Goal: Information Seeking & Learning: Learn about a topic

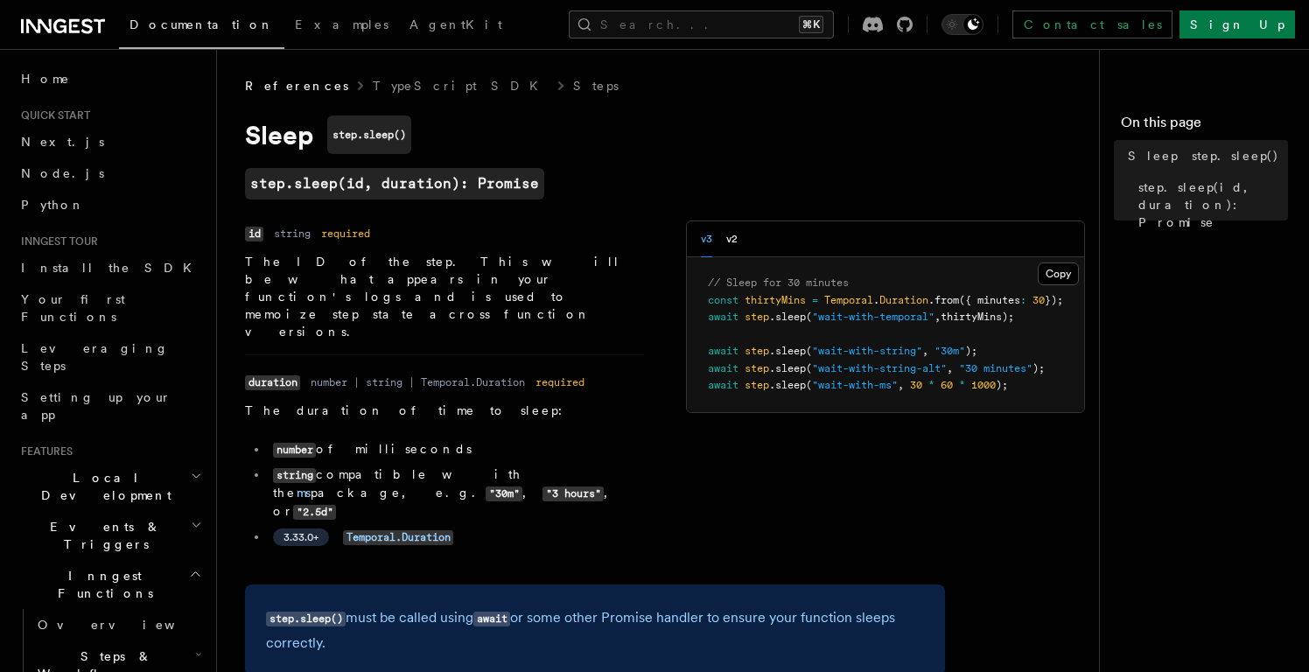
scroll to position [154, 0]
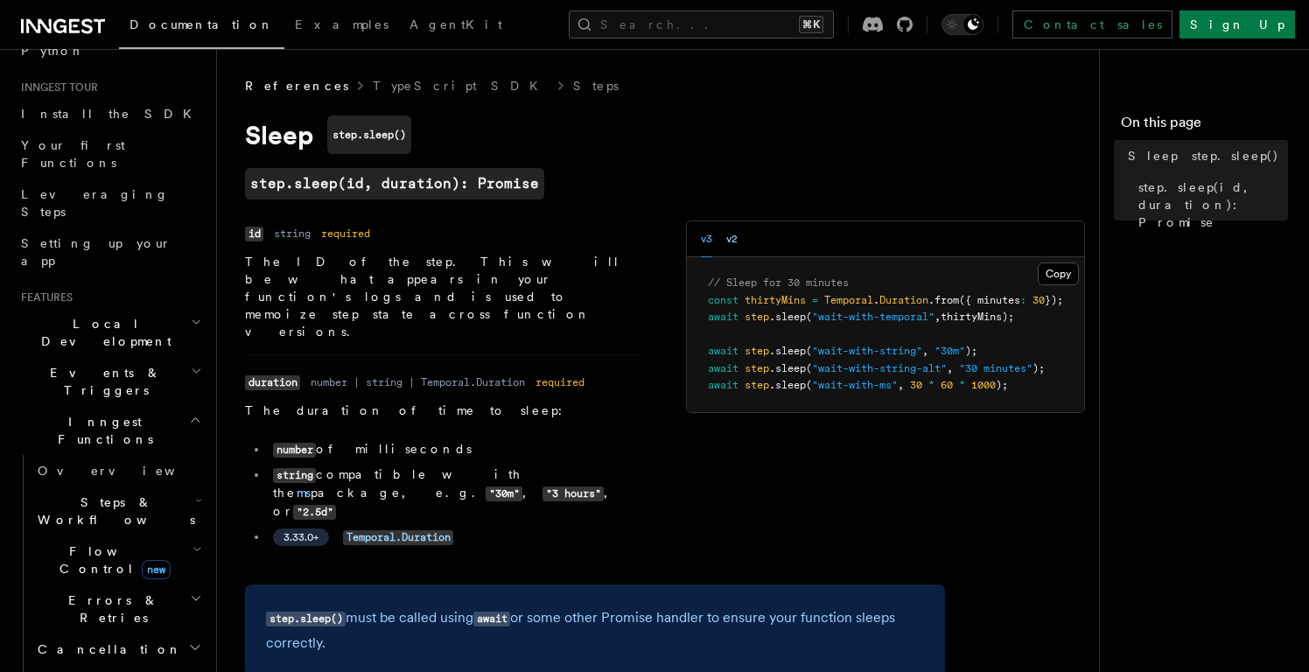
click at [735, 241] on button "v2" at bounding box center [731, 239] width 11 height 36
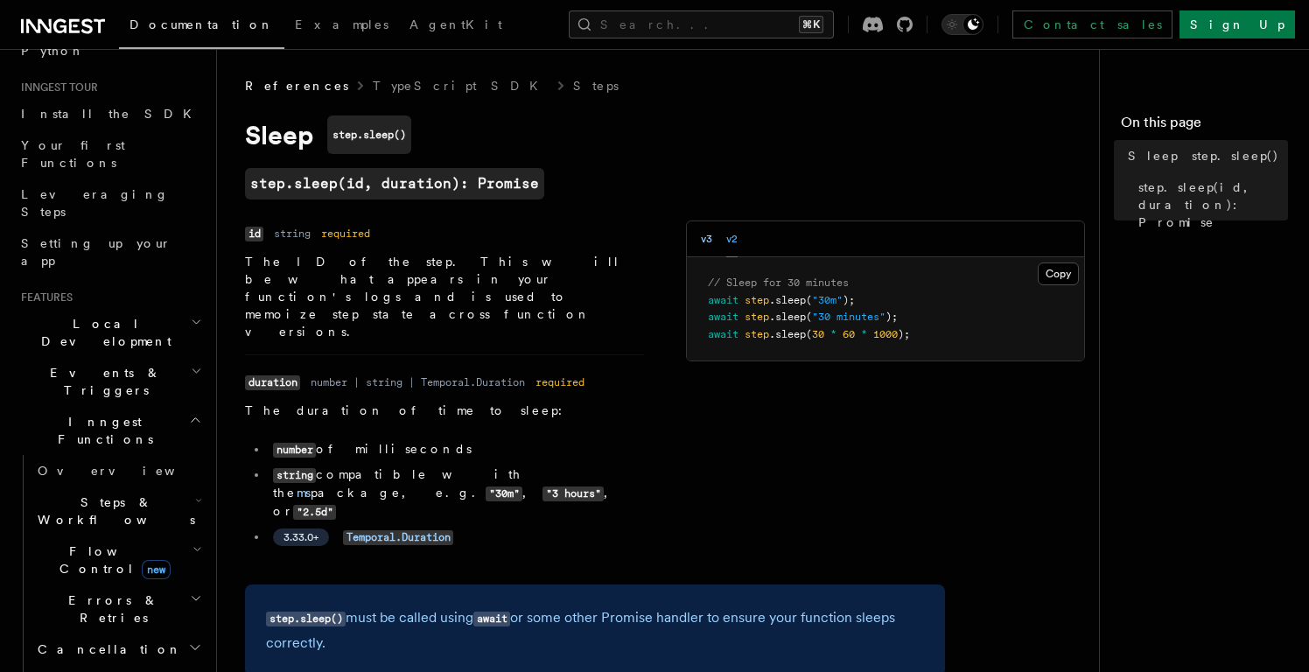
click at [704, 238] on button "v3" at bounding box center [706, 239] width 11 height 36
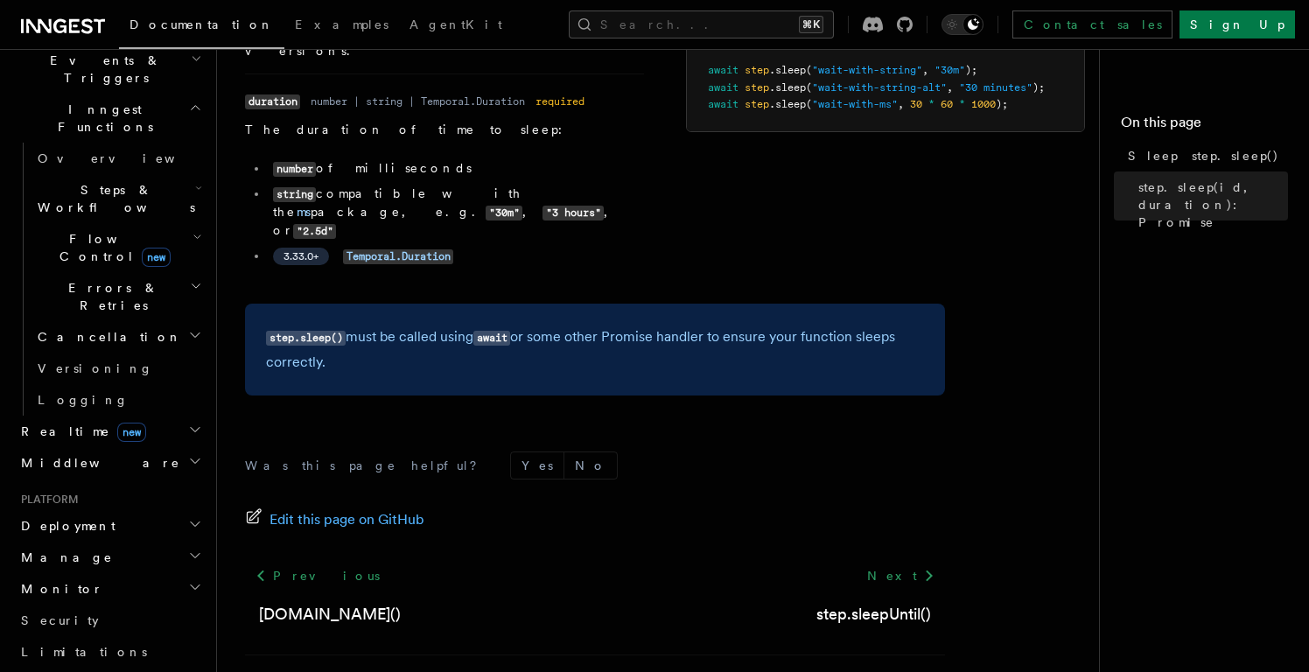
scroll to position [917, 0]
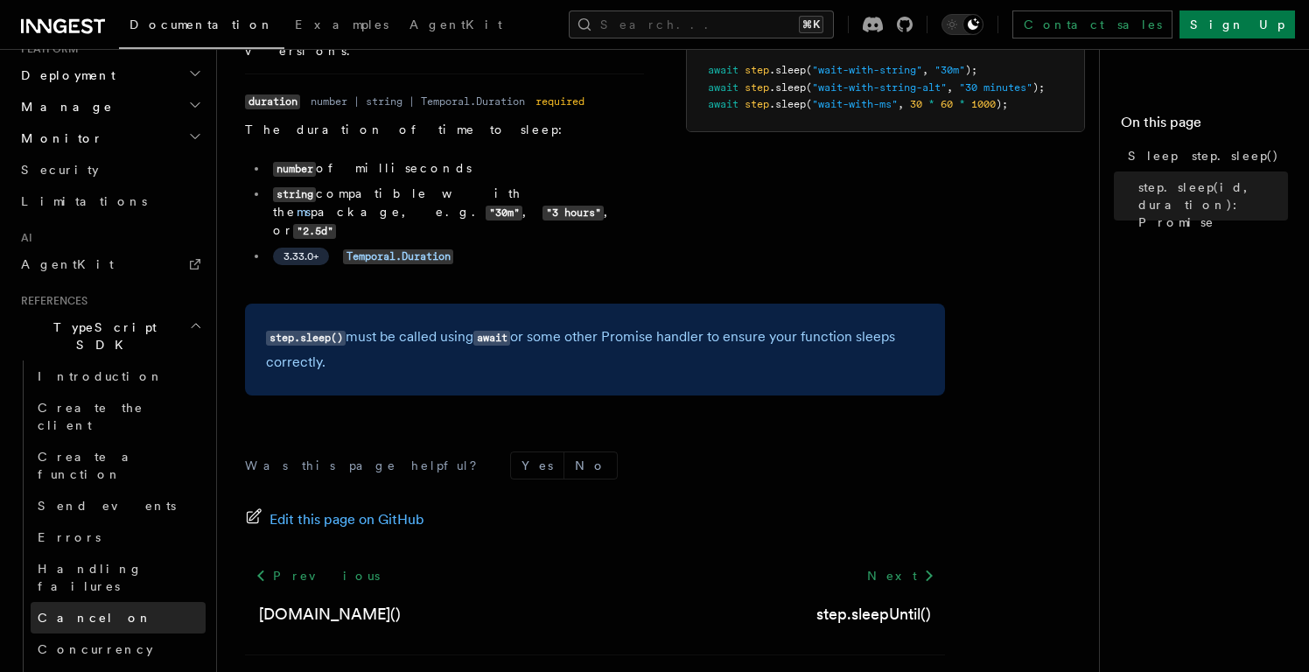
click at [120, 602] on link "Cancel on" at bounding box center [118, 618] width 175 height 32
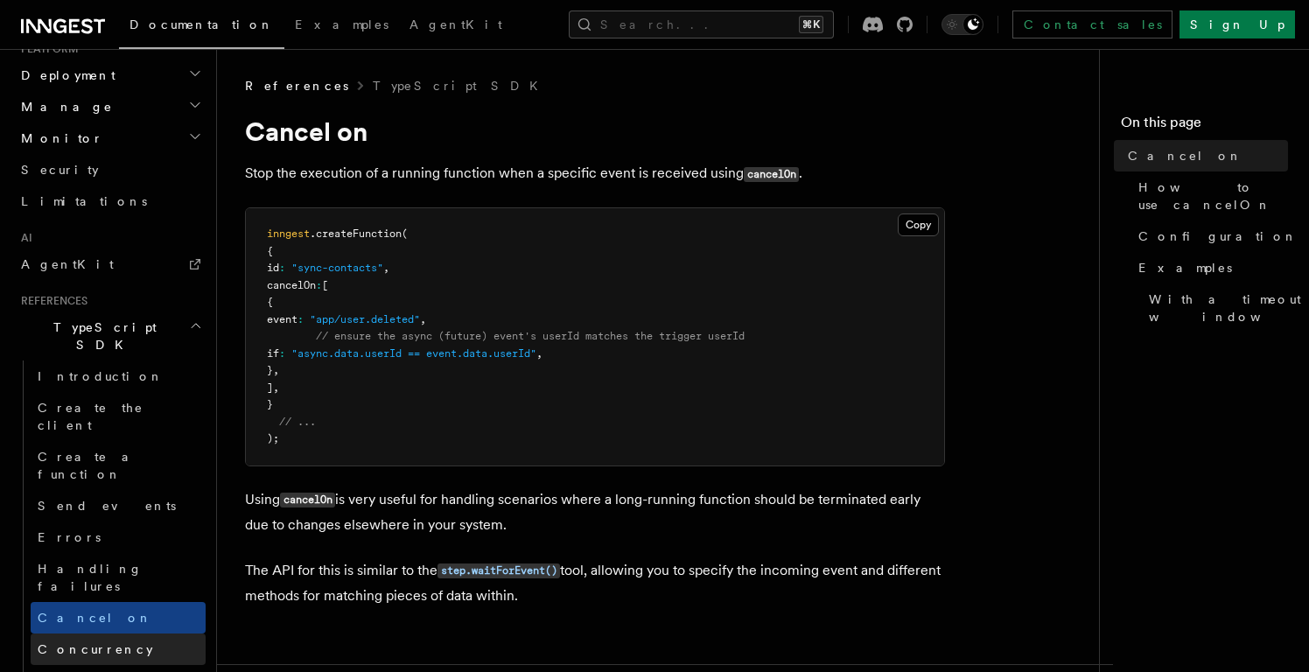
click at [134, 634] on link "Concurrency" at bounding box center [118, 650] width 175 height 32
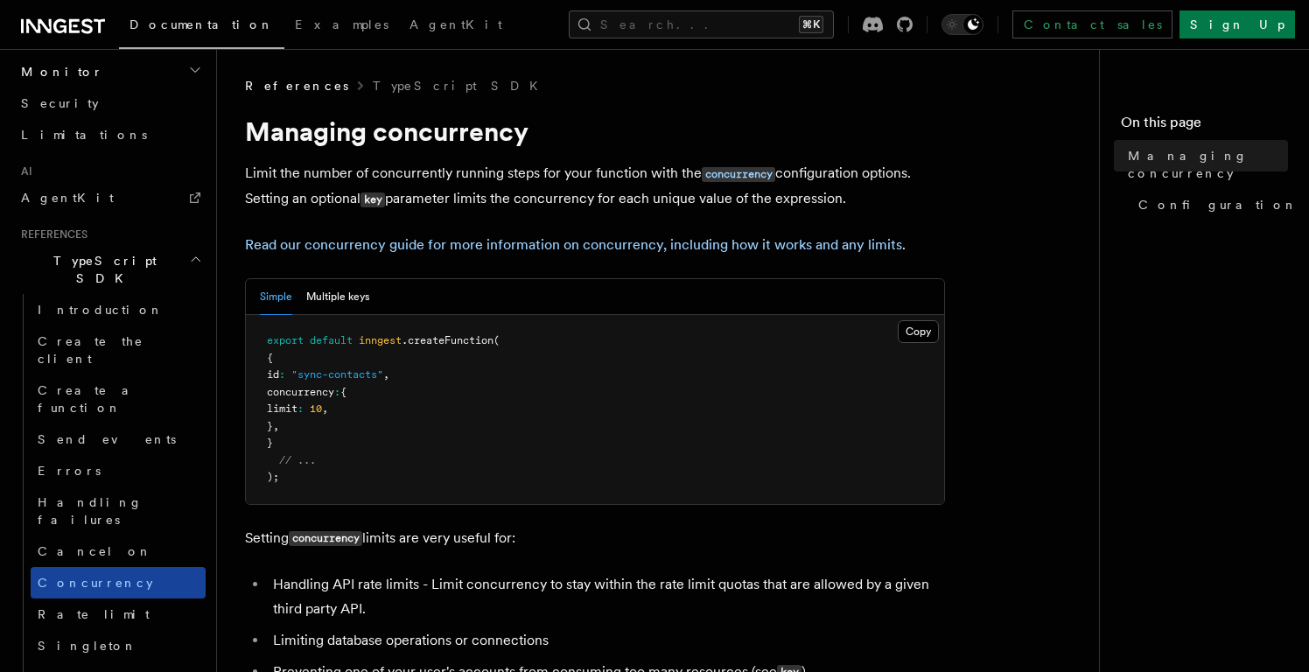
scroll to position [1017, 0]
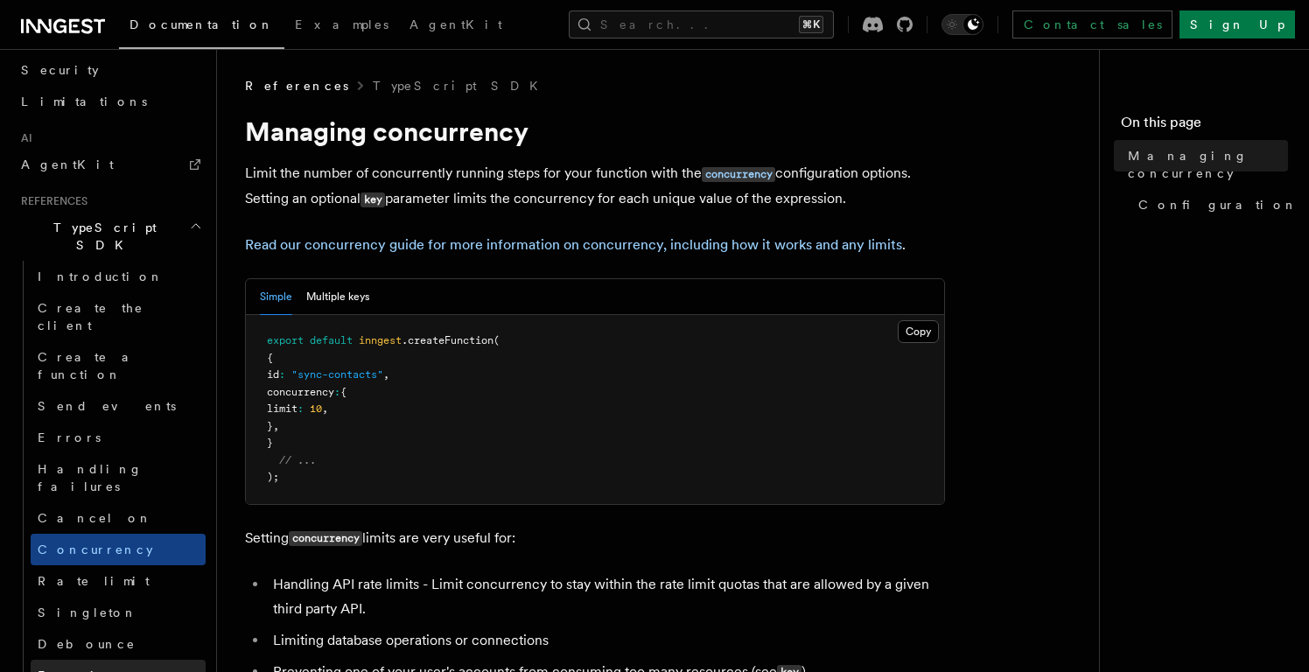
click at [128, 660] on link "Function run priority" at bounding box center [118, 684] width 175 height 49
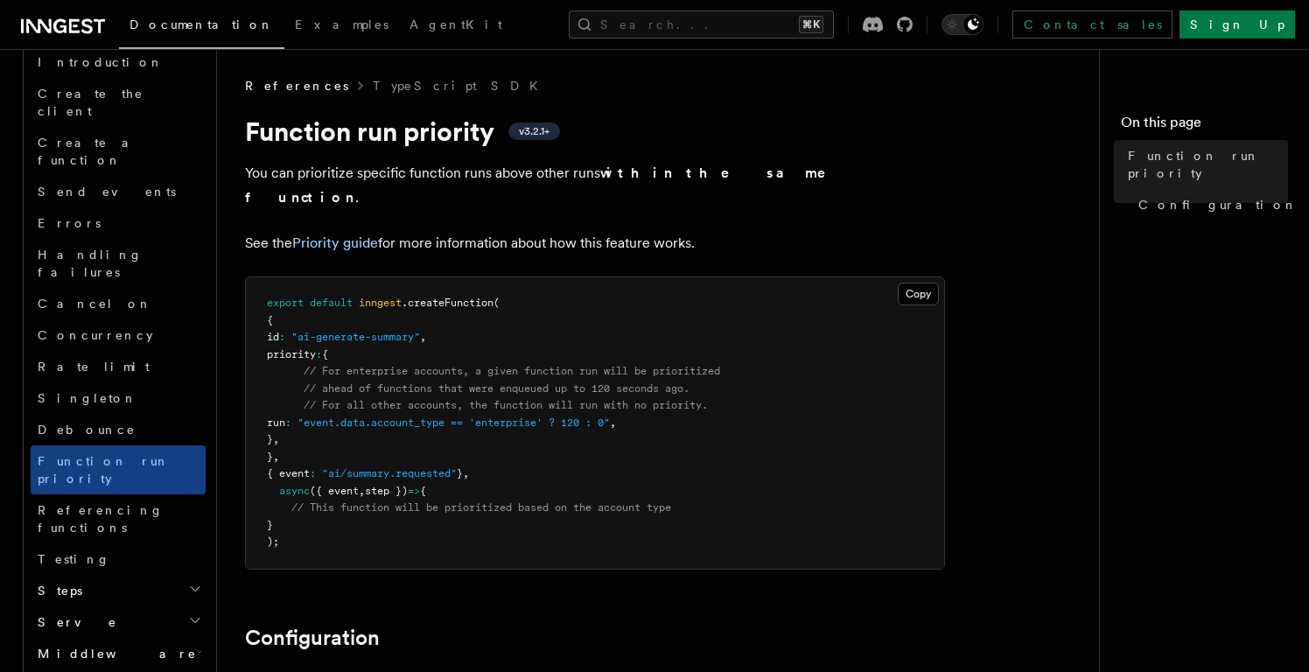
scroll to position [1236, 0]
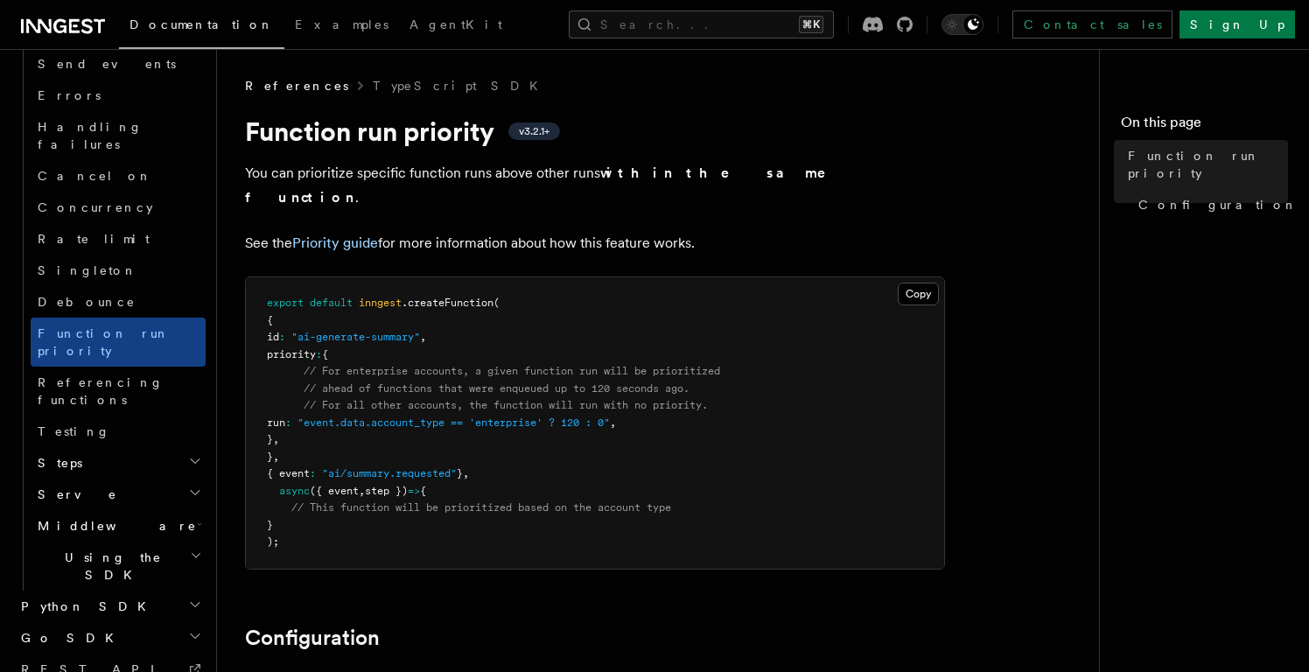
scroll to position [1358, 0]
click at [99, 655] on link "REST API" at bounding box center [110, 671] width 192 height 32
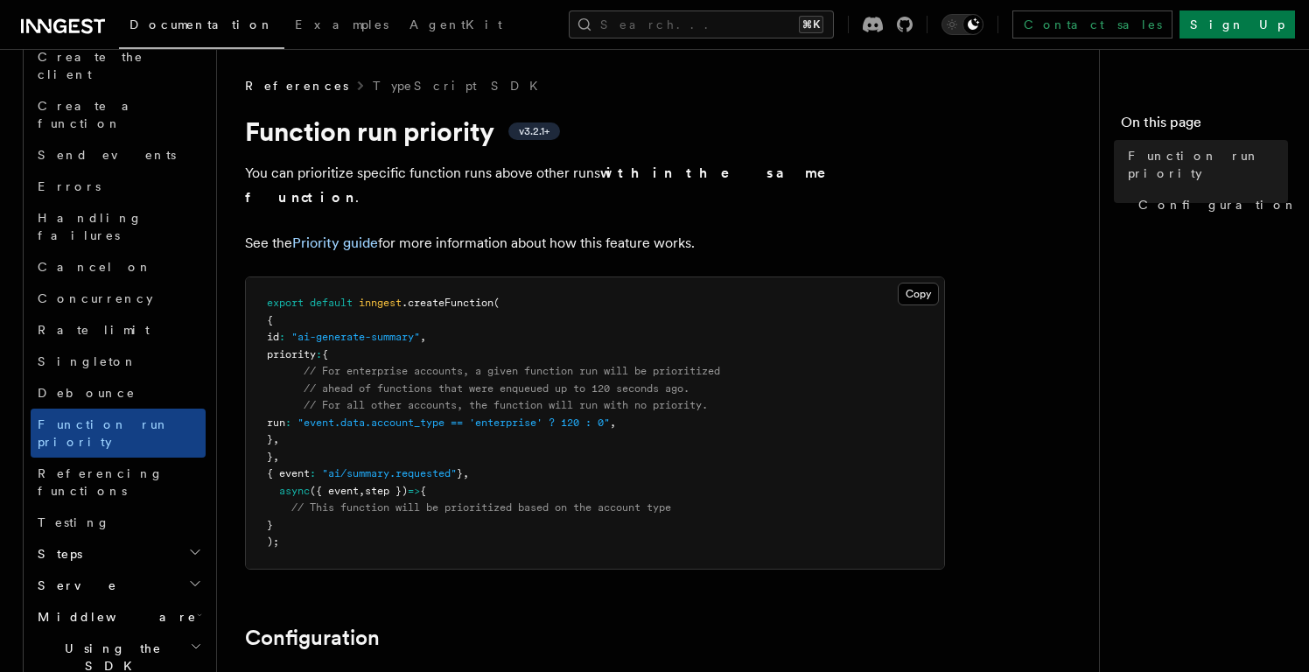
click at [200, 640] on icon "button" at bounding box center [196, 647] width 12 height 14
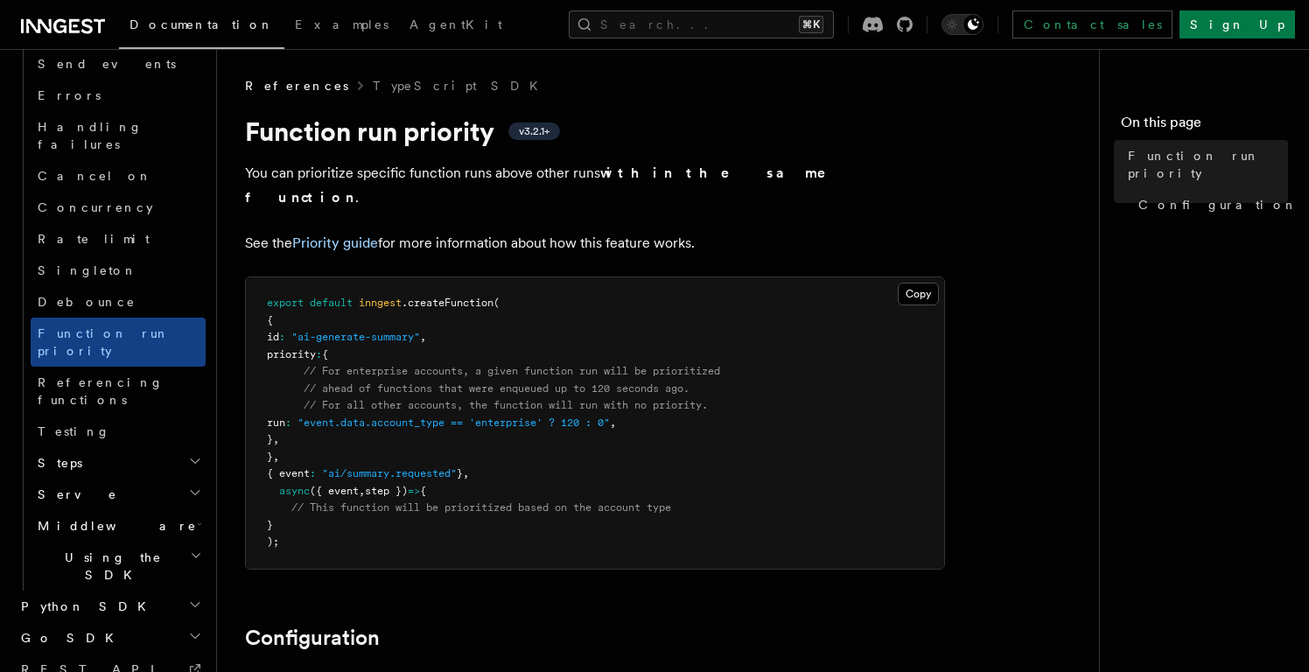
scroll to position [1358, 0]
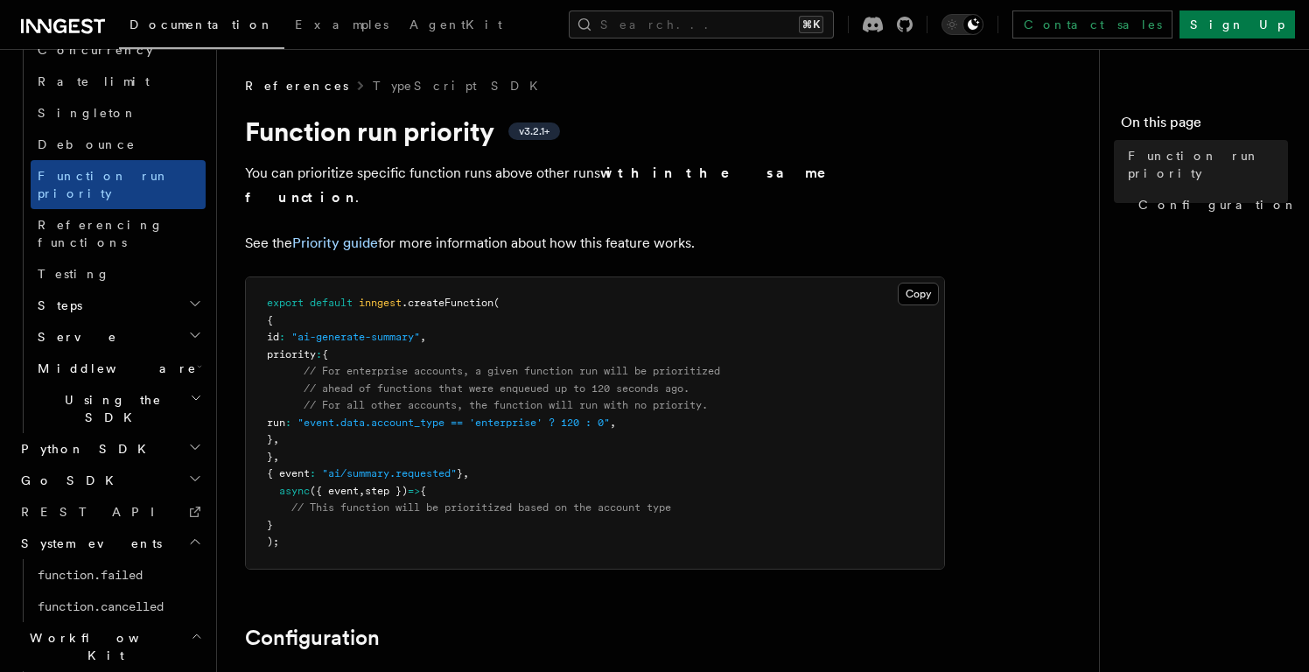
scroll to position [1516, 0]
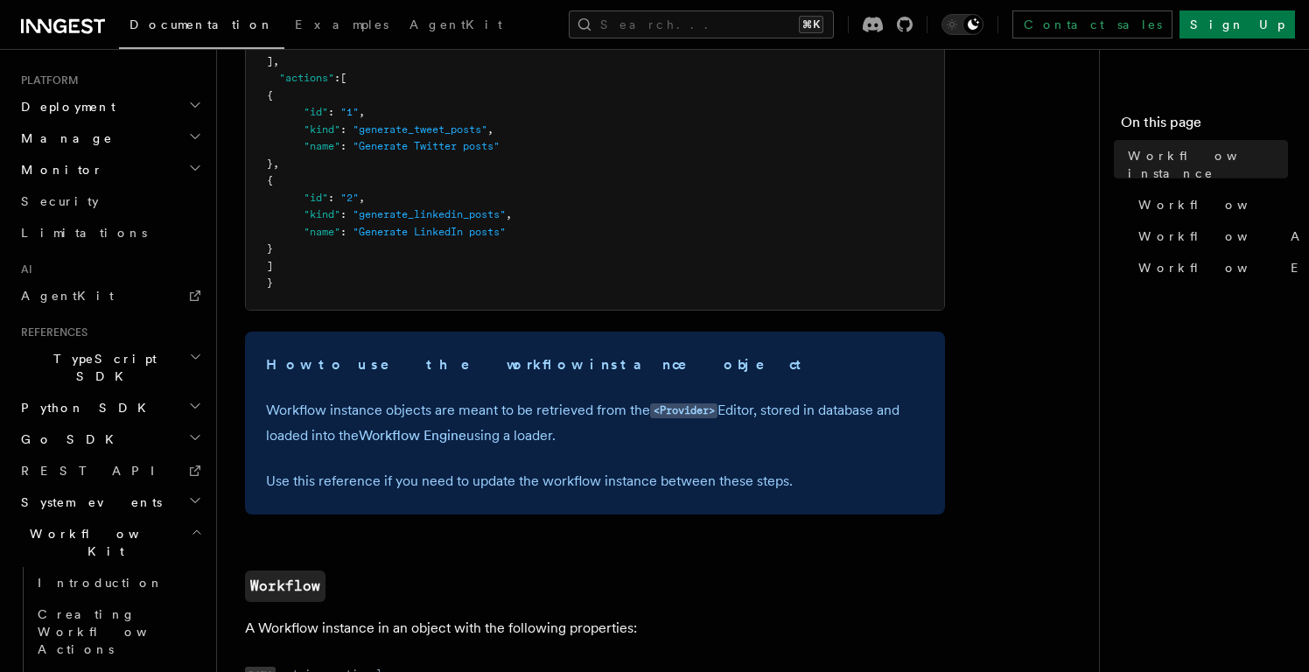
scroll to position [790, 0]
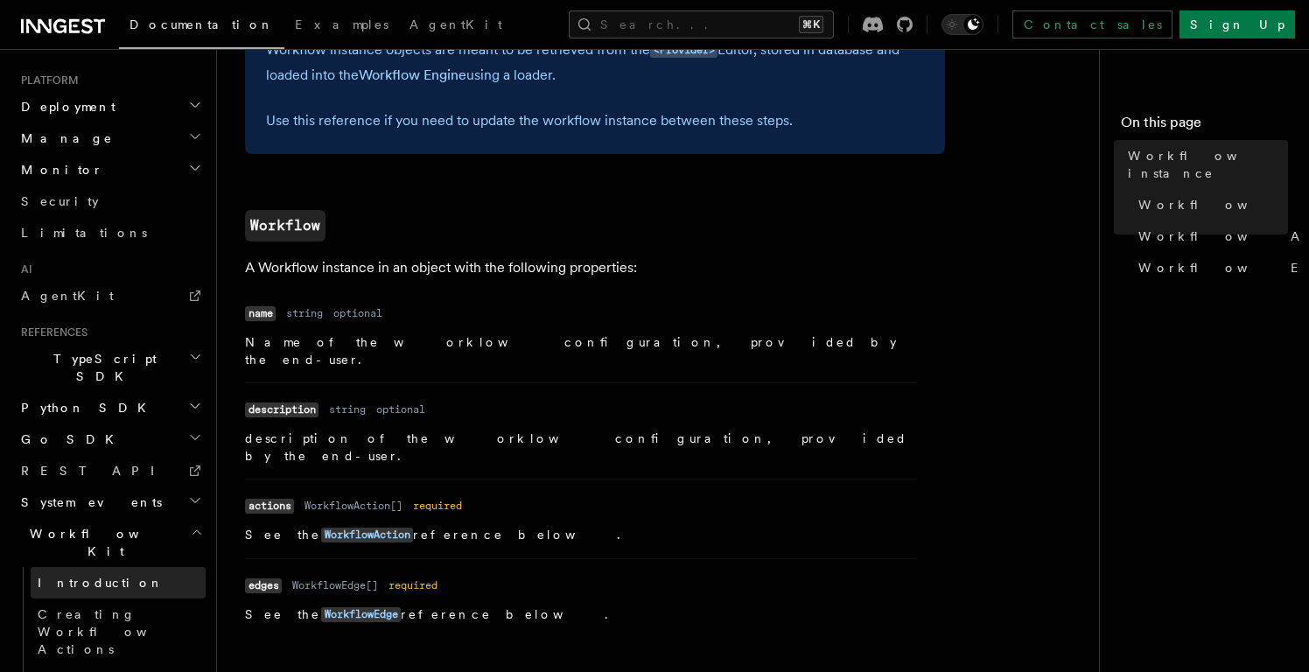
click at [71, 576] on span "Introduction" at bounding box center [101, 583] width 126 height 14
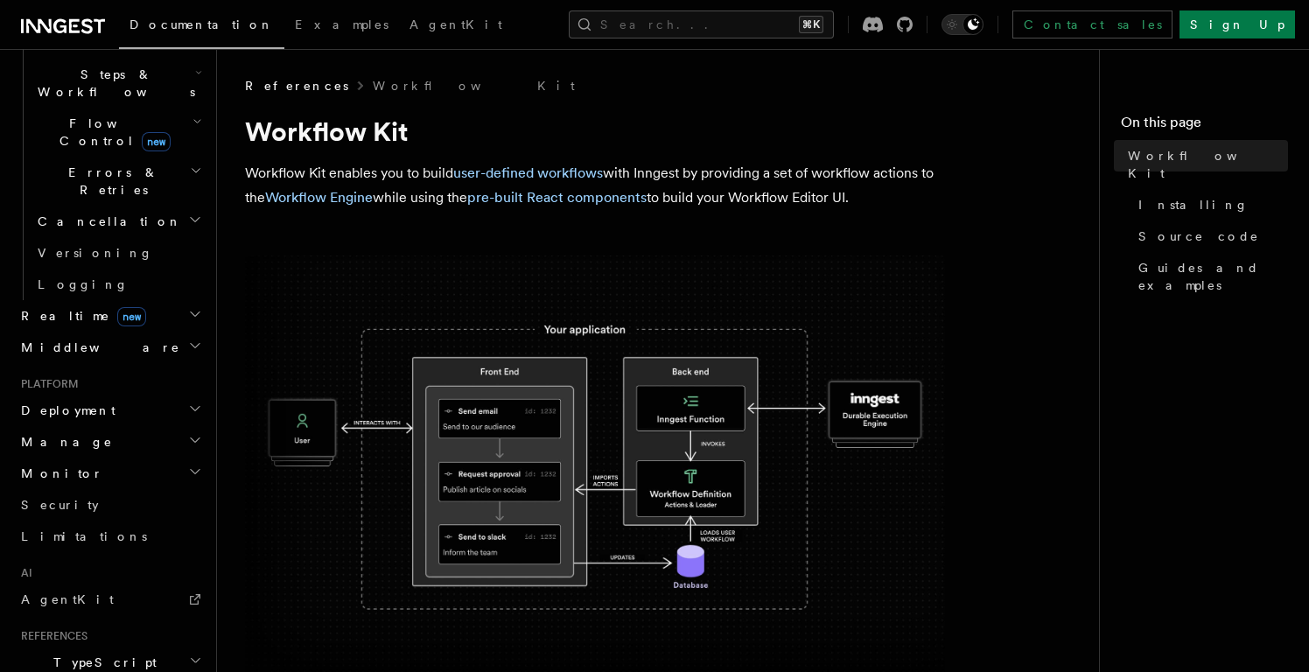
scroll to position [578, 0]
click at [199, 438] on icon "button" at bounding box center [195, 445] width 14 height 14
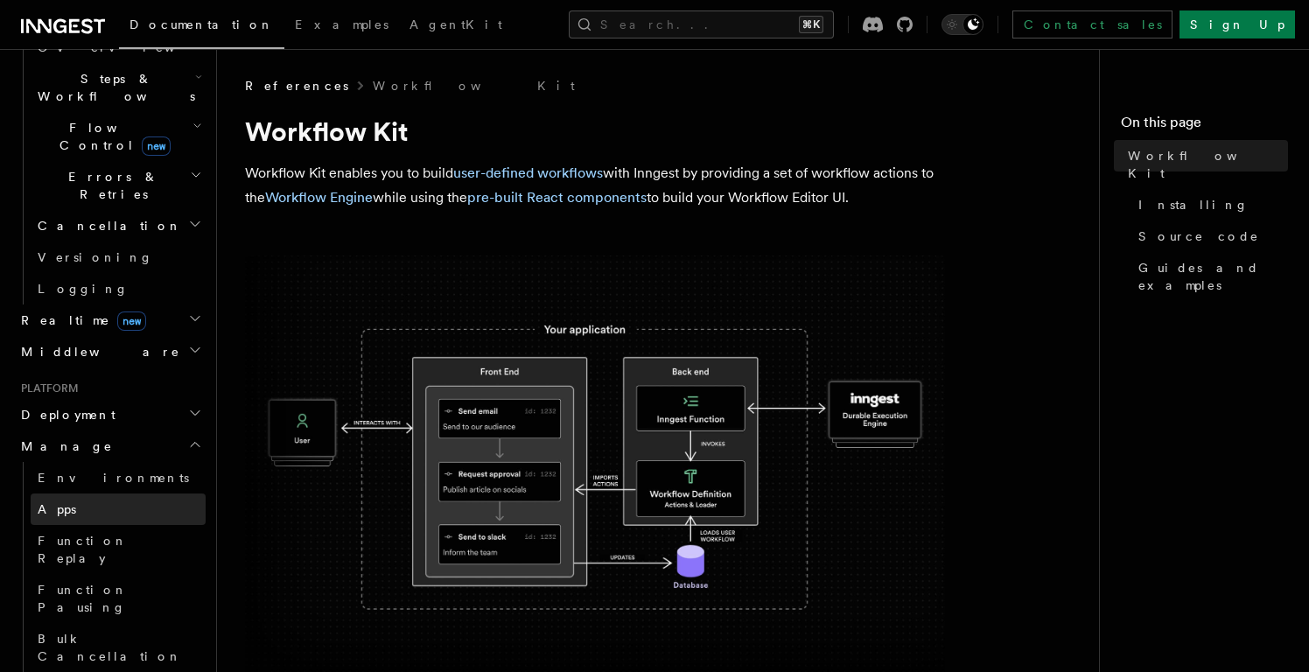
click at [93, 494] on link "Apps" at bounding box center [118, 510] width 175 height 32
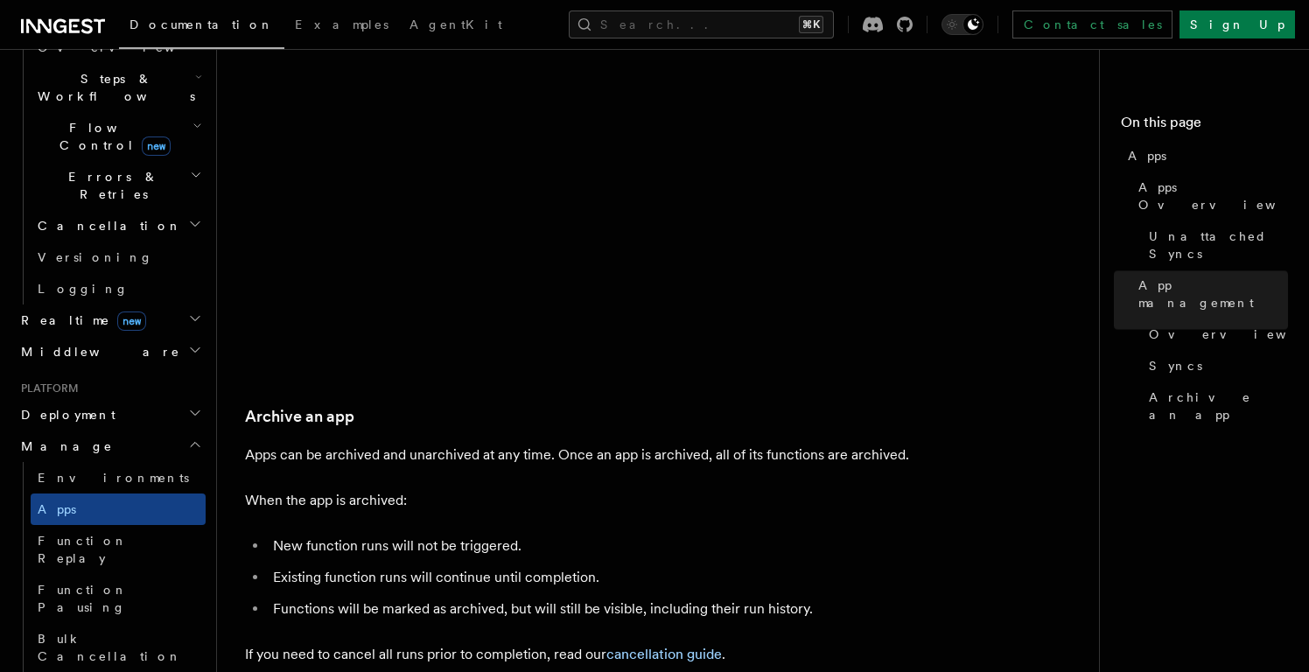
scroll to position [2950, 0]
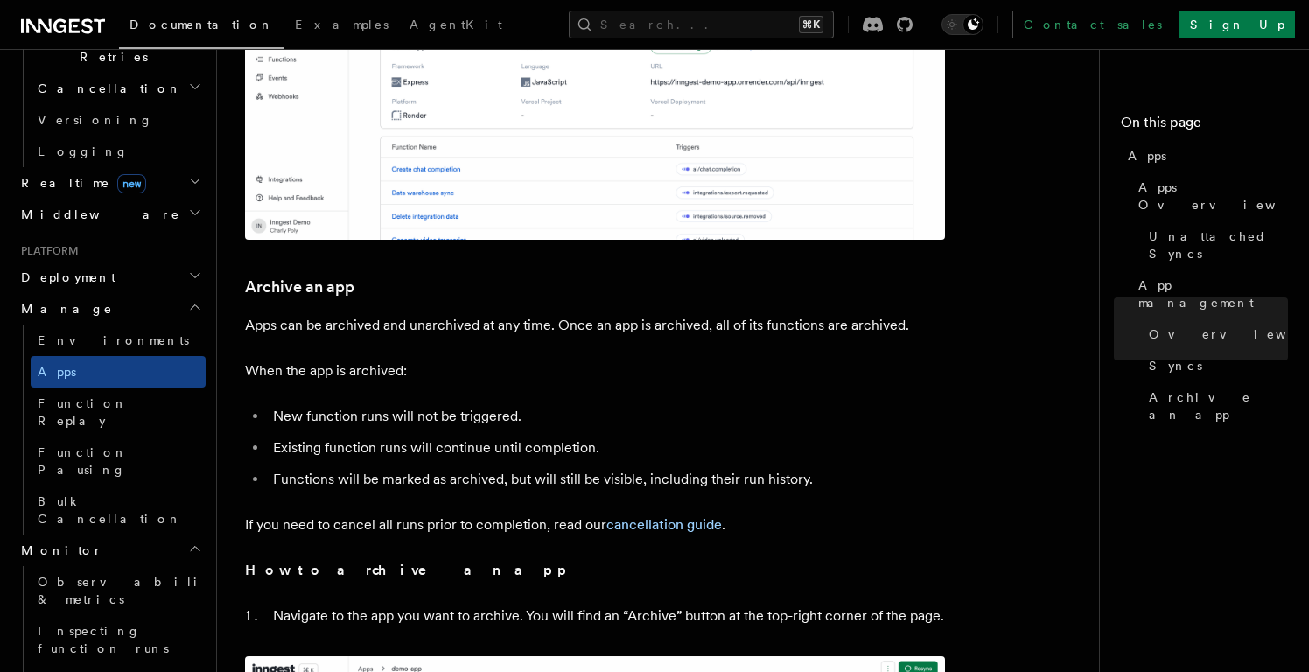
scroll to position [718, 0]
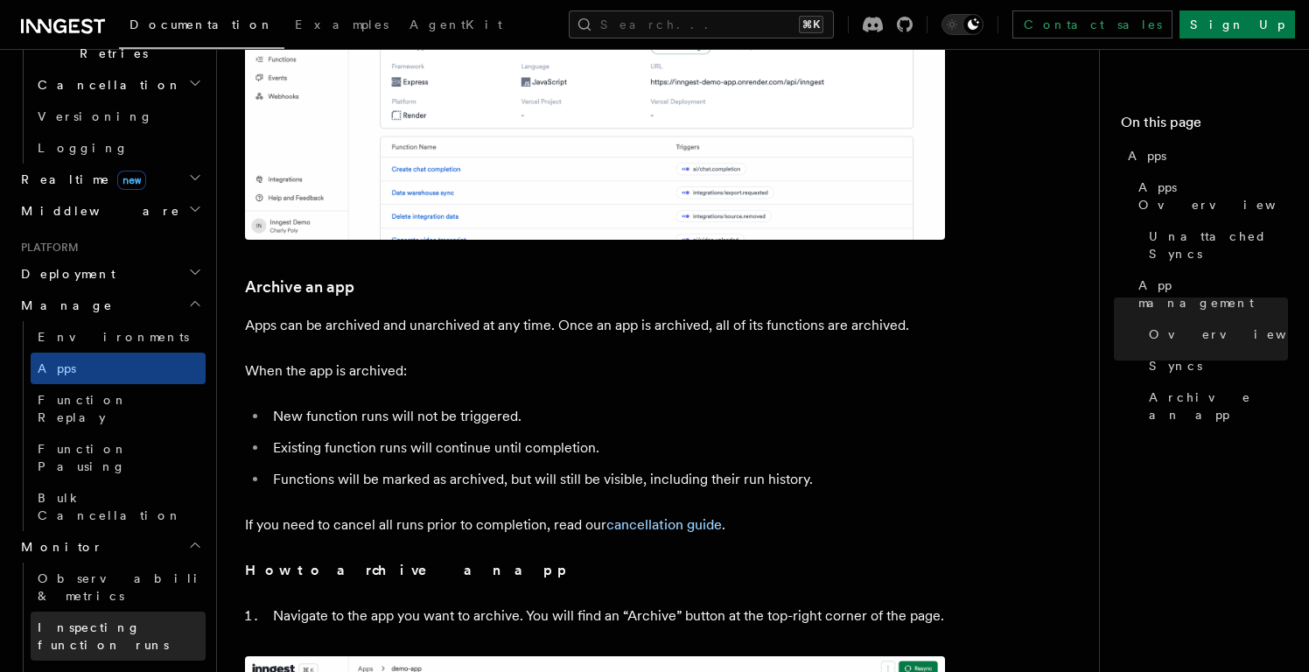
click at [112, 620] on span "Inspecting function runs" at bounding box center [103, 636] width 131 height 32
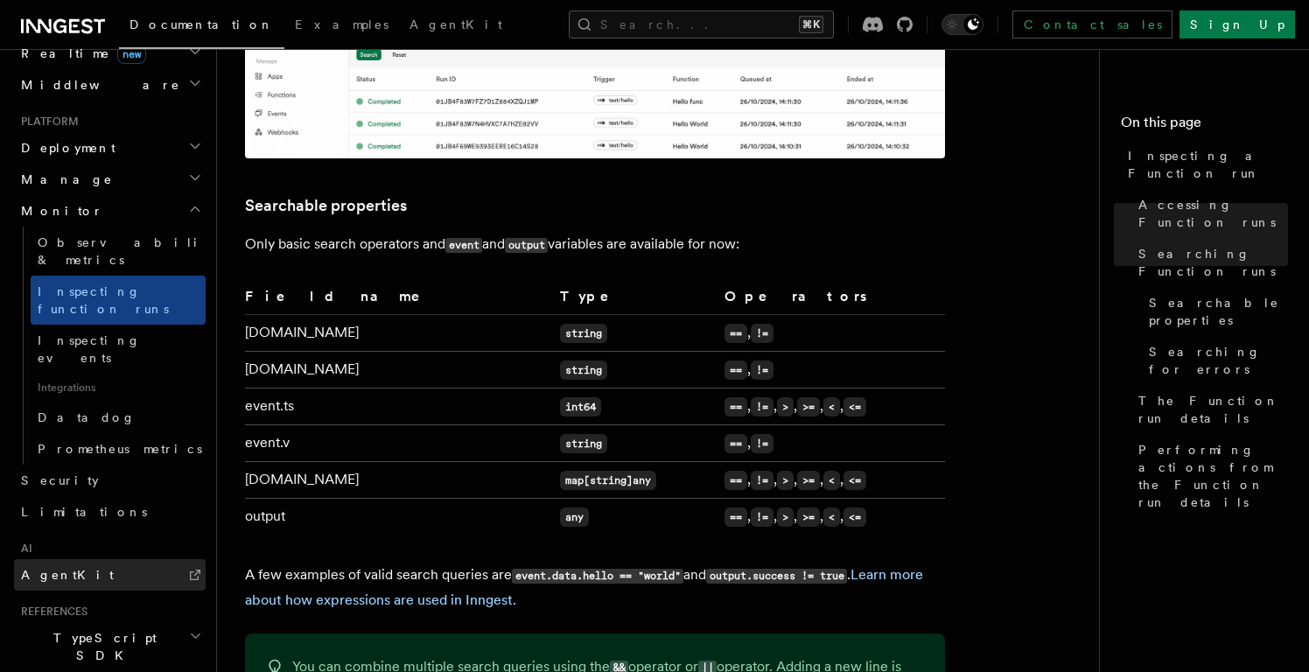
scroll to position [849, 0]
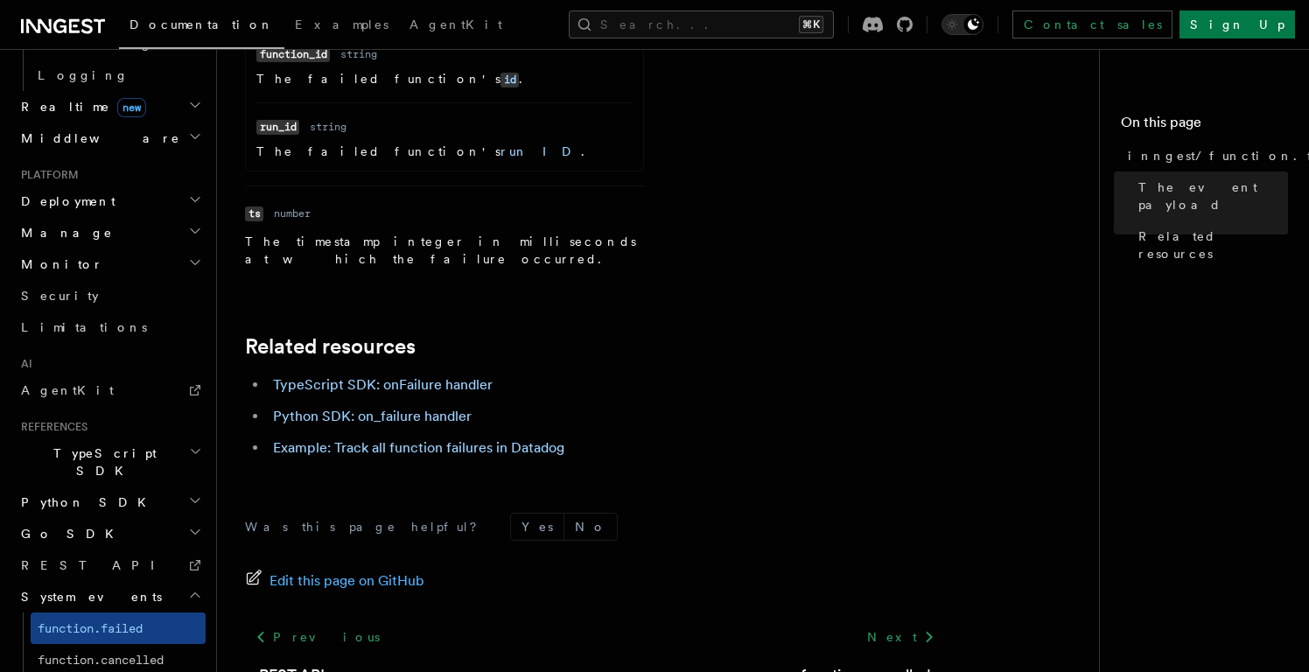
scroll to position [1088, 0]
click at [121, 651] on span "function.cancelled" at bounding box center [101, 660] width 126 height 18
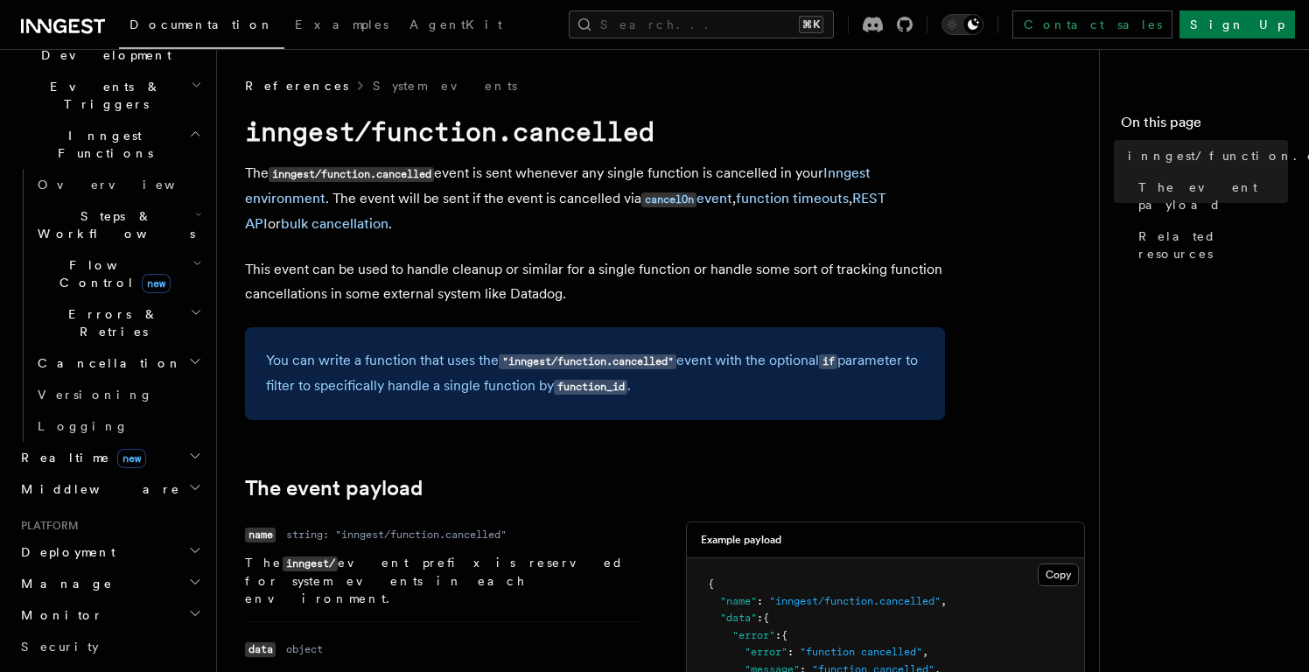
scroll to position [355, 0]
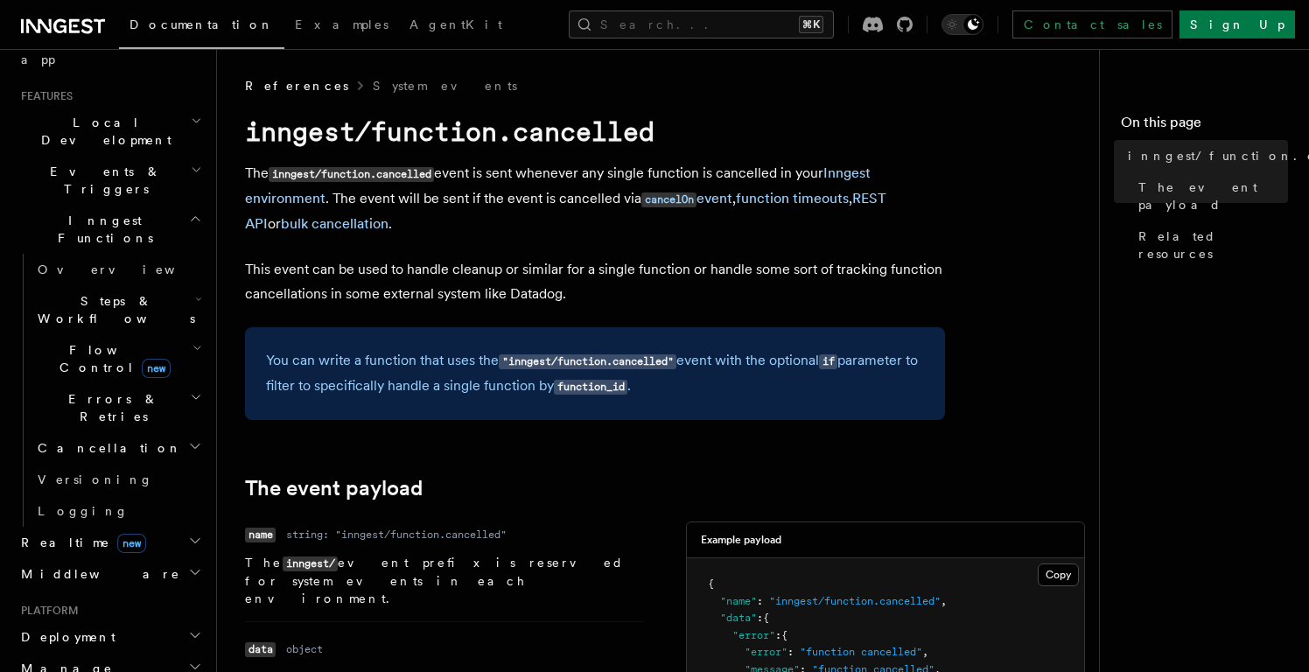
click at [142, 359] on span "new" at bounding box center [156, 368] width 29 height 19
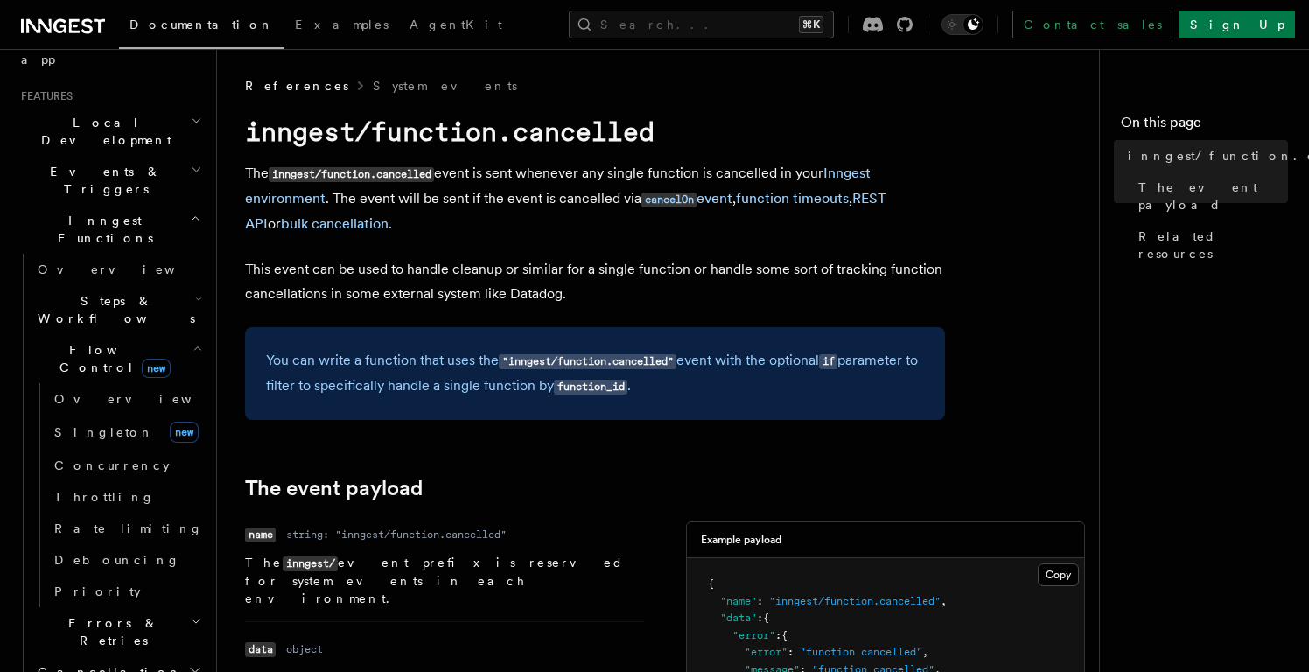
click at [95, 292] on span "Steps & Workflows" at bounding box center [113, 309] width 165 height 35
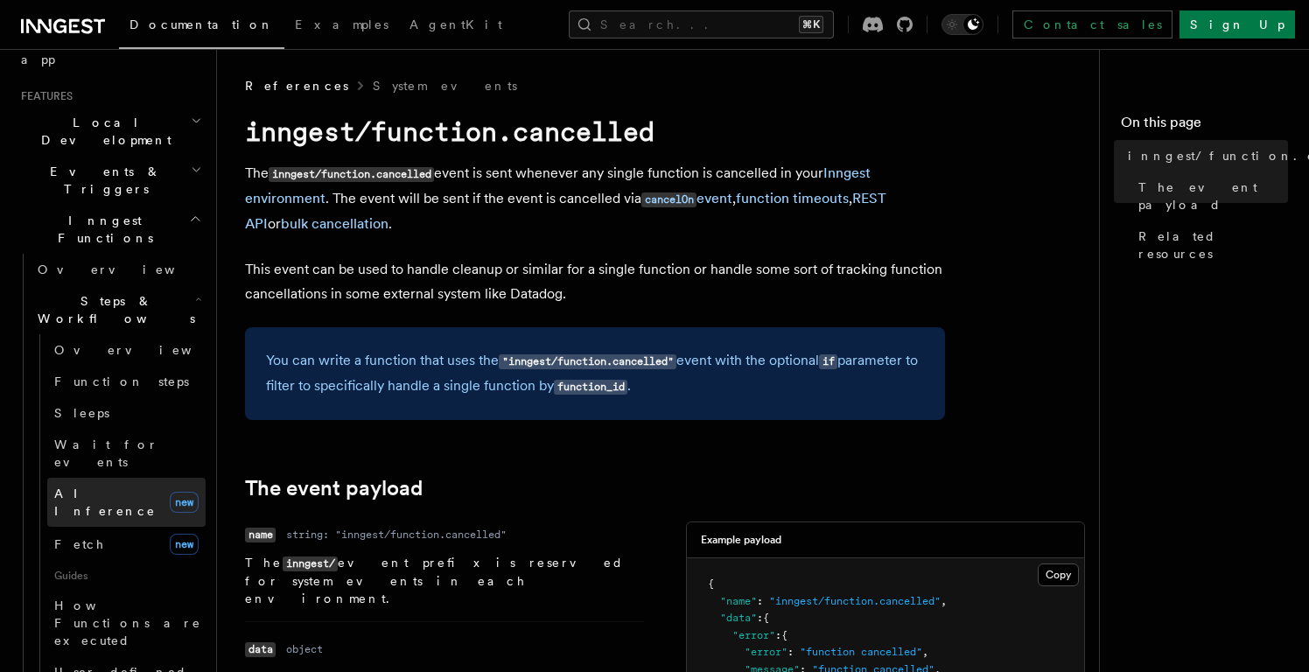
click at [101, 487] on span "AI Inference" at bounding box center [105, 503] width 102 height 32
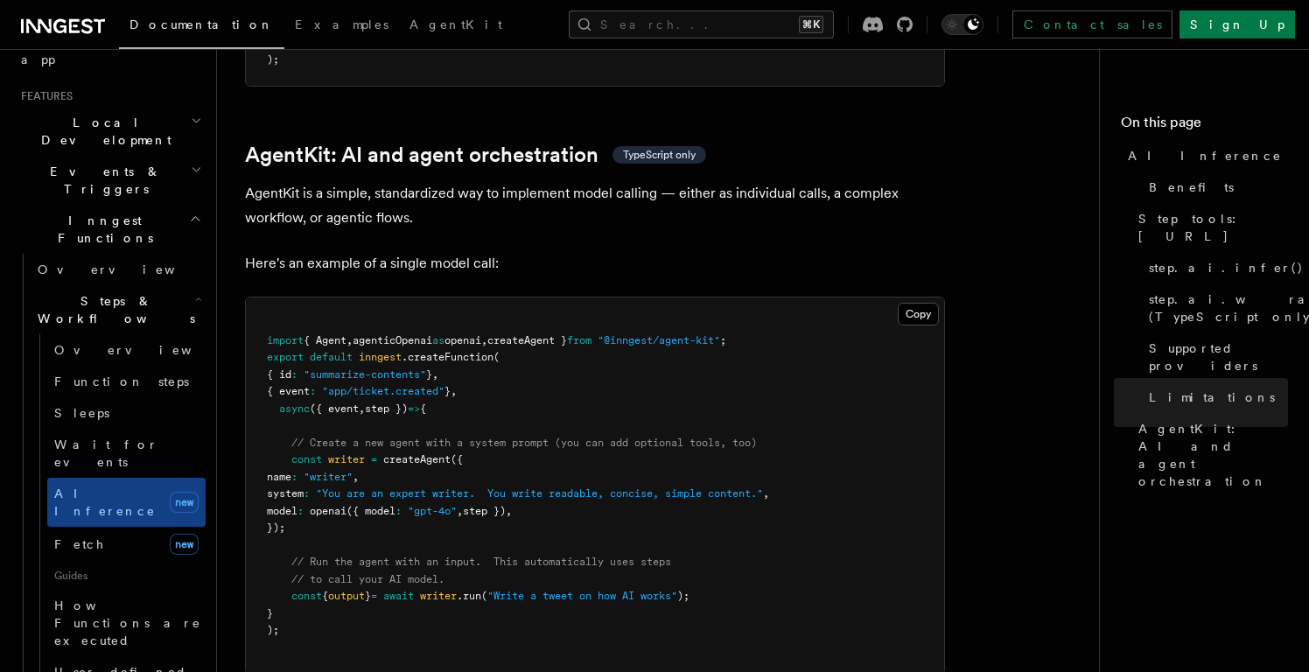
scroll to position [5073, 0]
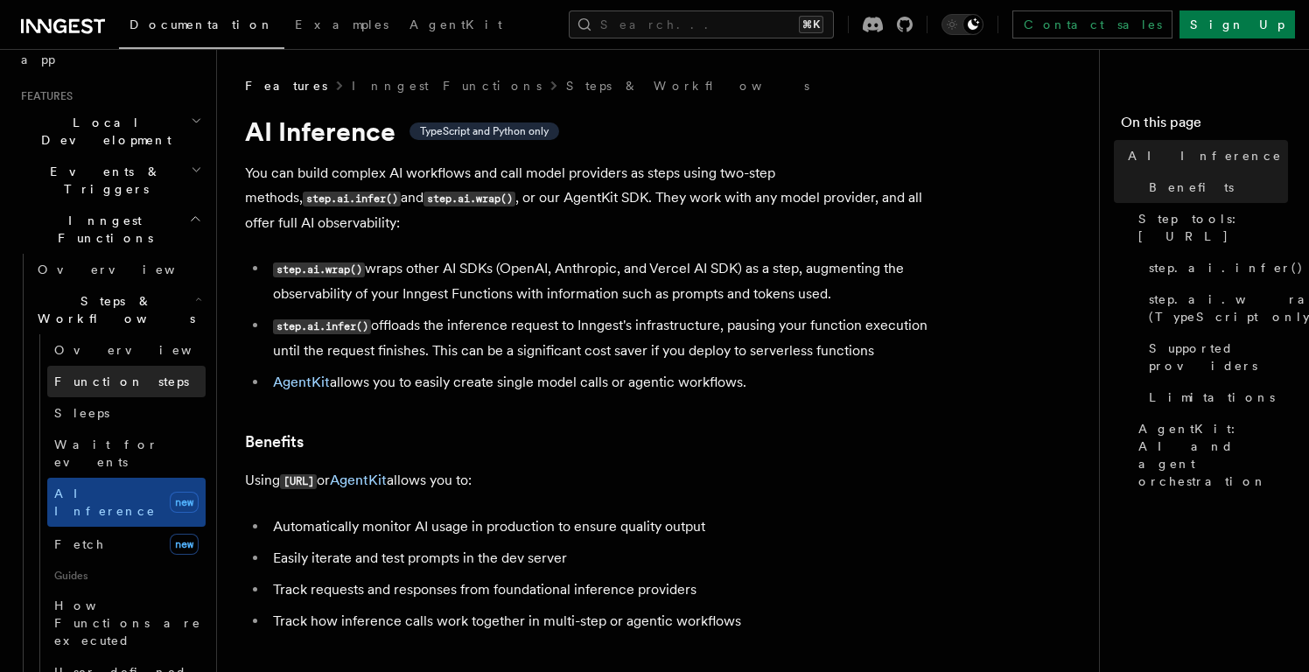
click at [113, 375] on span "Function steps" at bounding box center [121, 382] width 135 height 14
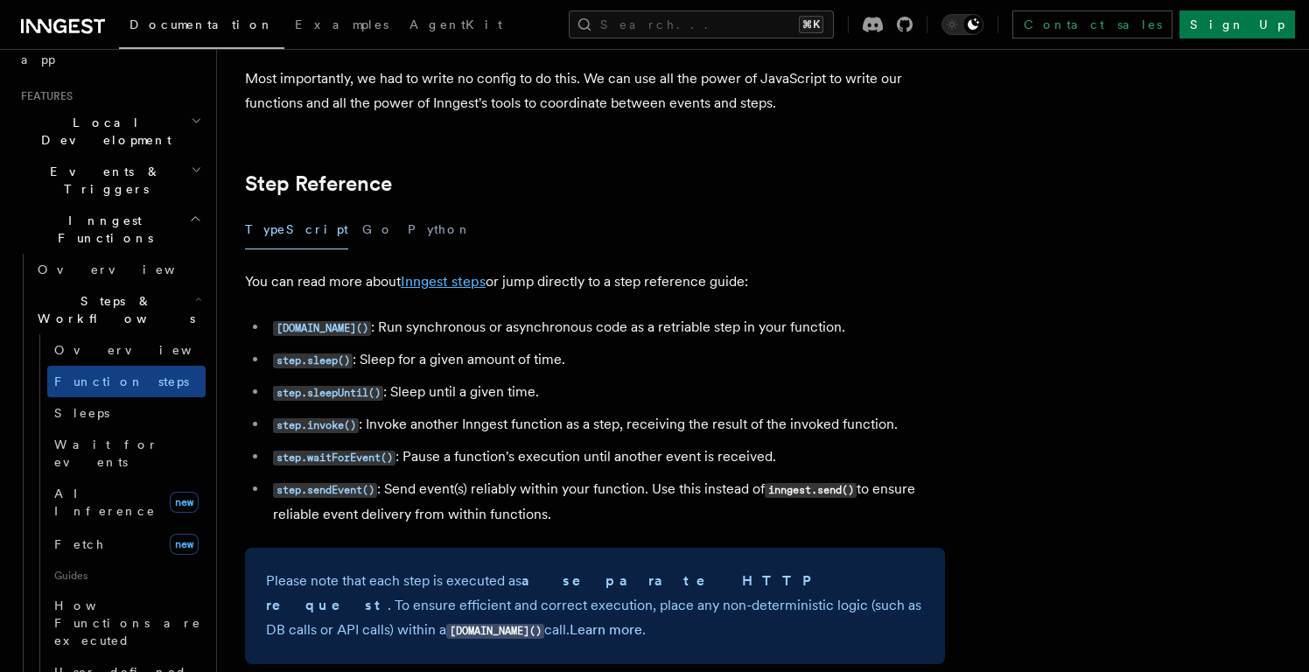
scroll to position [2993, 0]
click at [333, 417] on code "step.invoke()" at bounding box center [316, 424] width 86 height 15
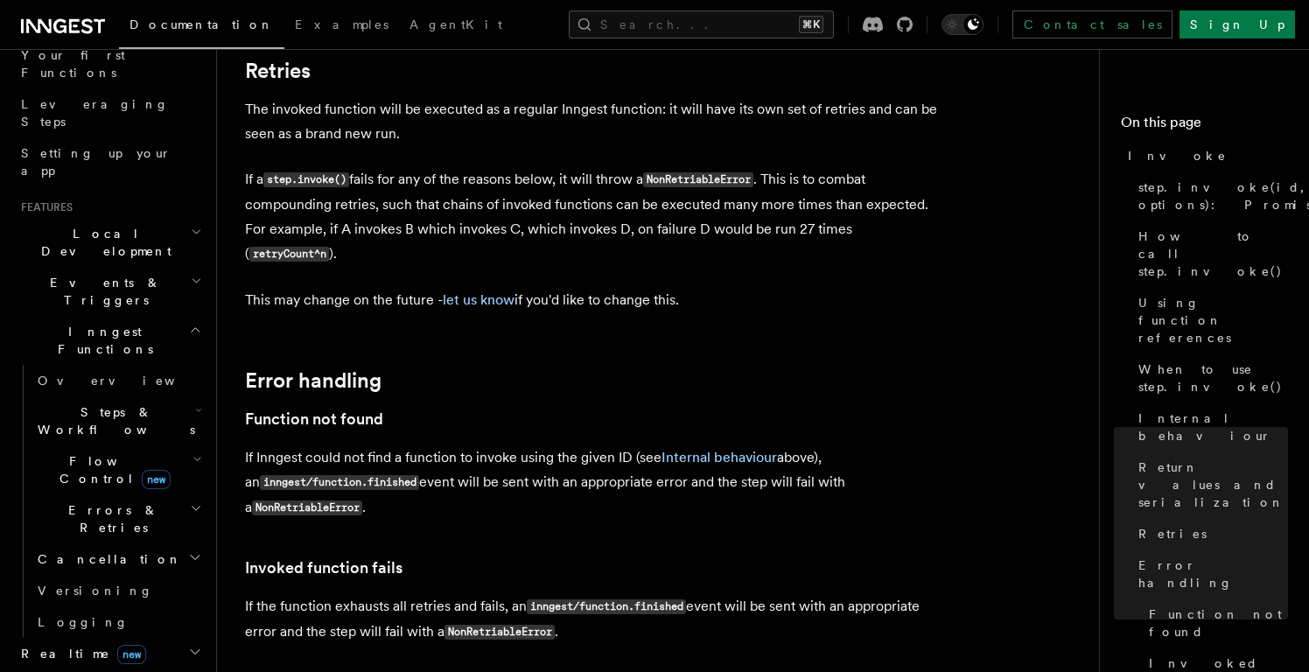
scroll to position [609, 0]
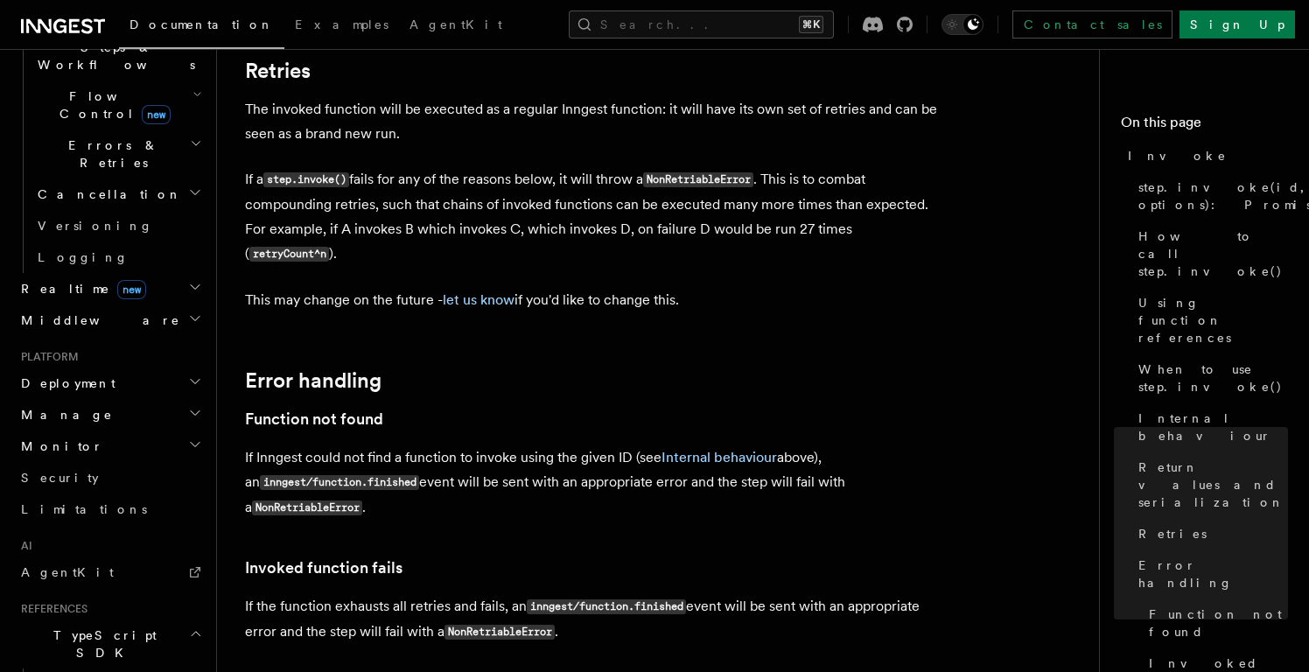
click at [101, 399] on h2 "Manage" at bounding box center [110, 415] width 192 height 32
click at [118, 368] on h2 "Deployment" at bounding box center [110, 384] width 192 height 32
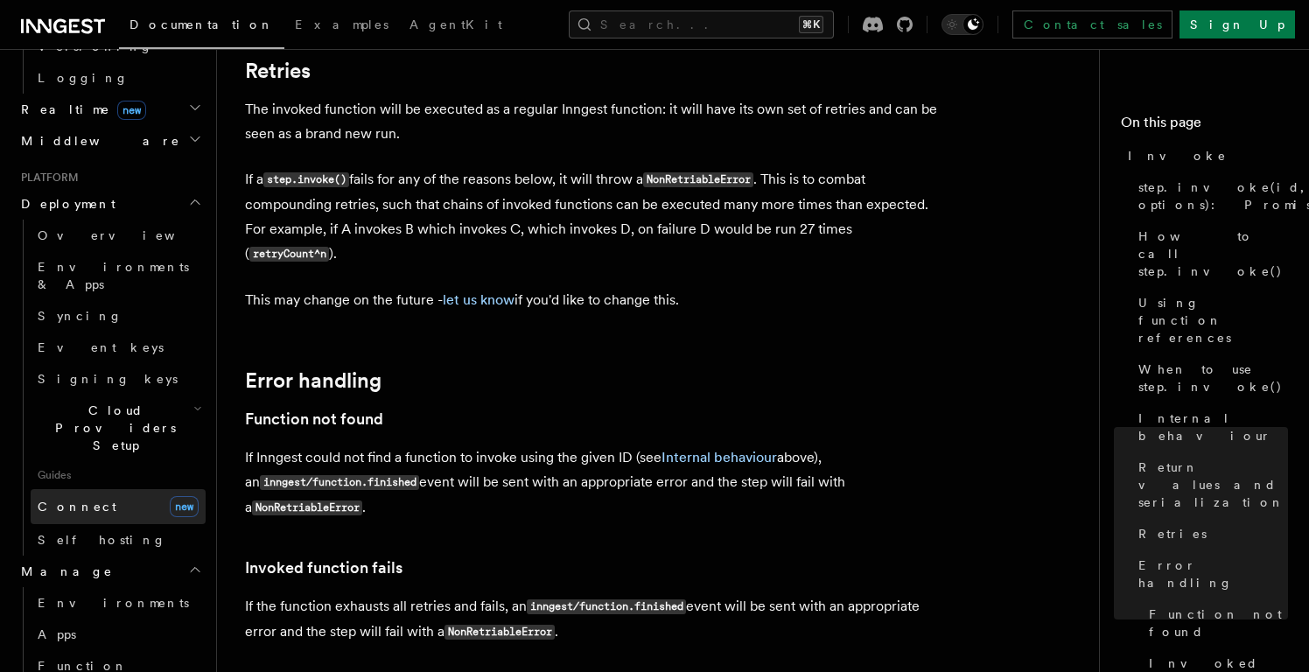
scroll to position [816, 0]
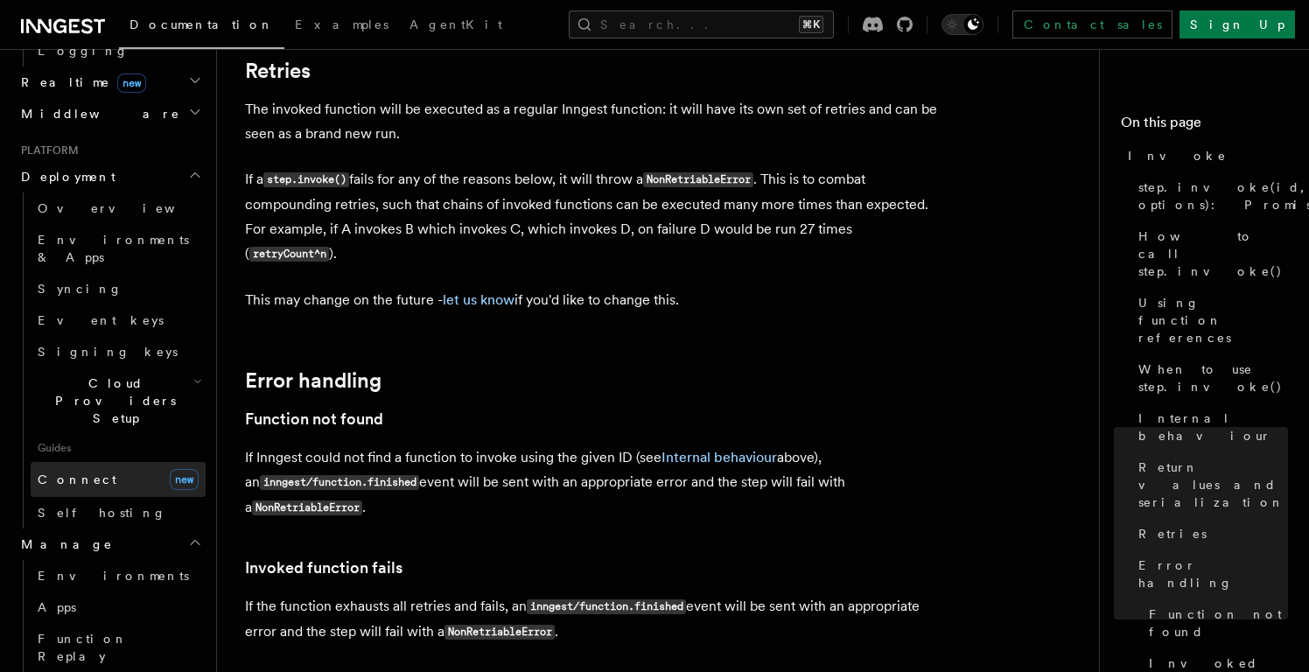
click at [65, 473] on span "Connect" at bounding box center [77, 480] width 79 height 14
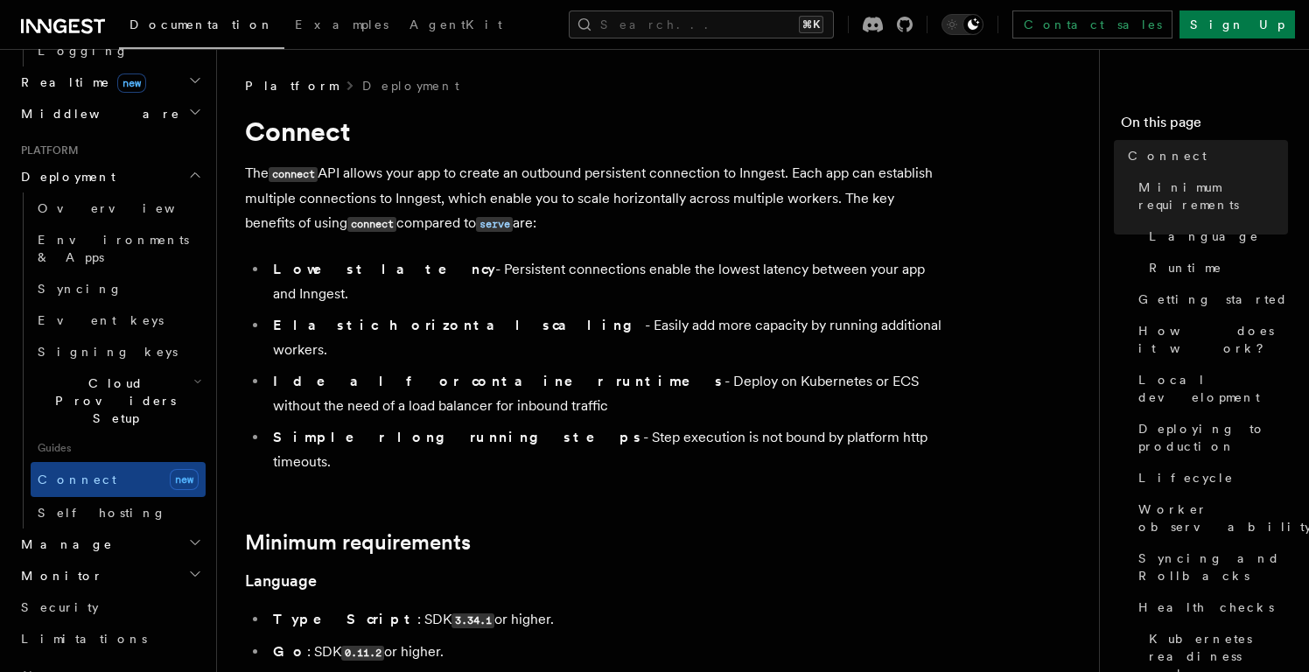
click at [158, 560] on h2 "Monitor" at bounding box center [110, 576] width 192 height 32
click at [165, 529] on h2 "Manage" at bounding box center [110, 545] width 192 height 32
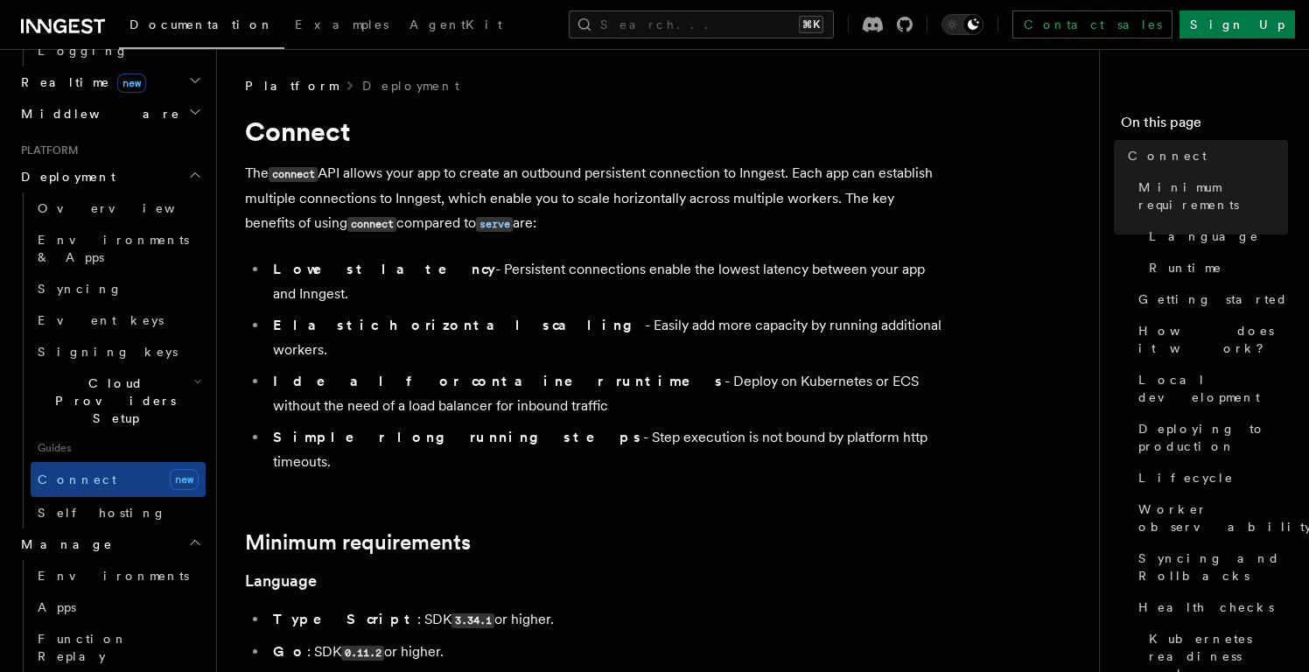
click at [165, 529] on h2 "Manage" at bounding box center [110, 545] width 192 height 32
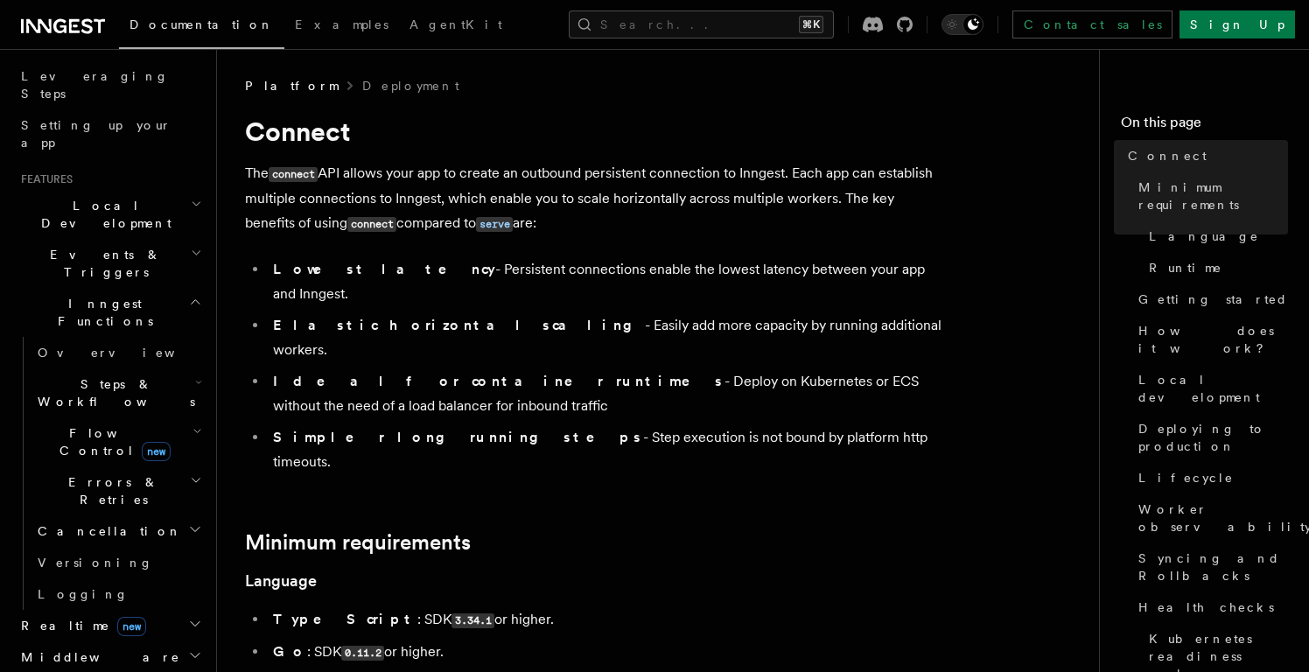
scroll to position [257, 0]
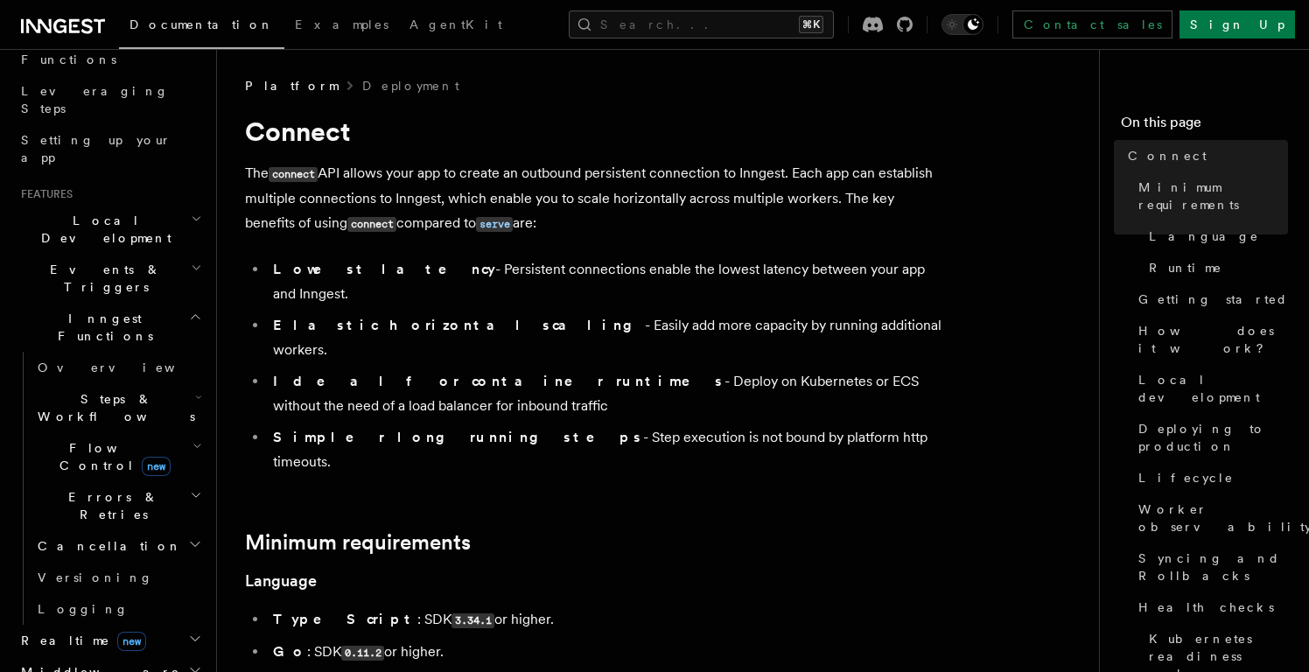
click at [117, 254] on h2 "Events & Triggers" at bounding box center [110, 278] width 192 height 49
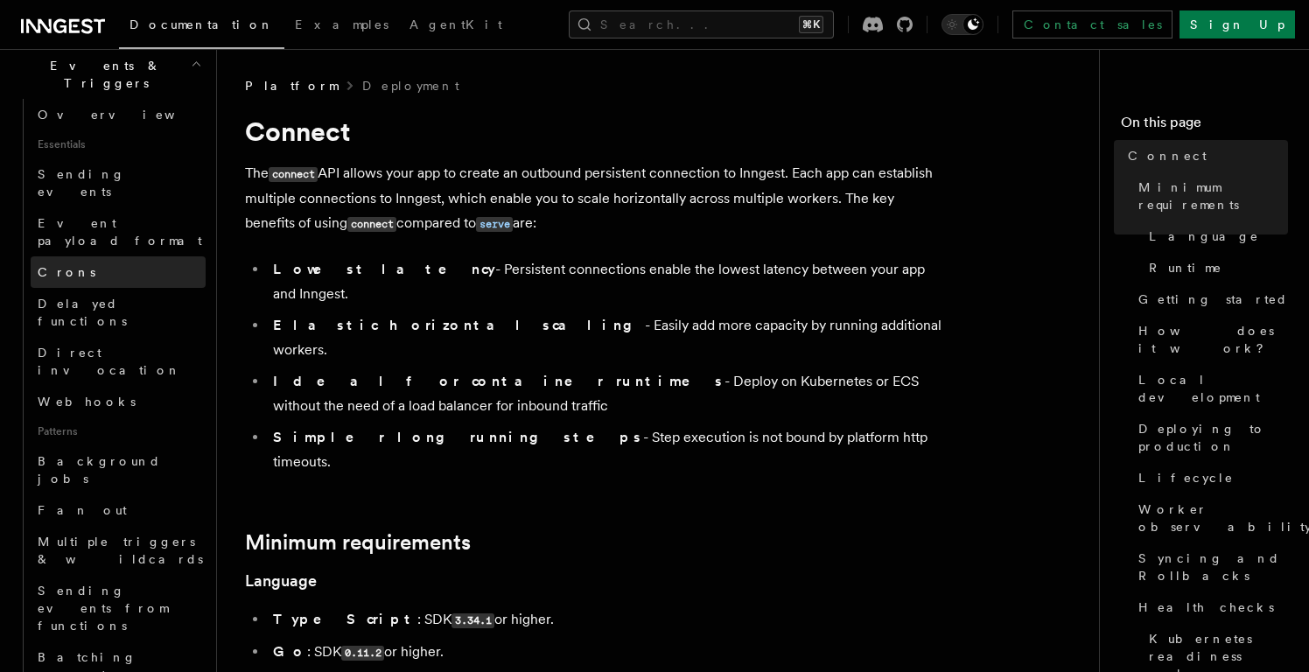
scroll to position [463, 0]
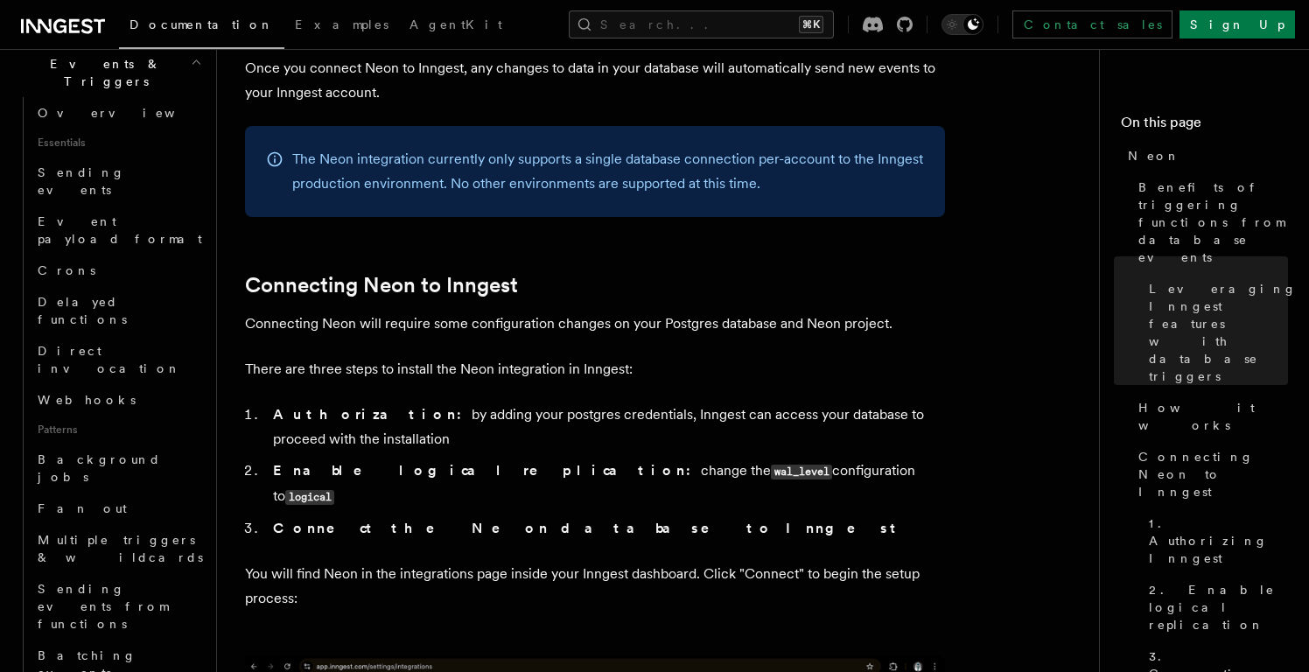
scroll to position [1075, 0]
